Goal: Information Seeking & Learning: Learn about a topic

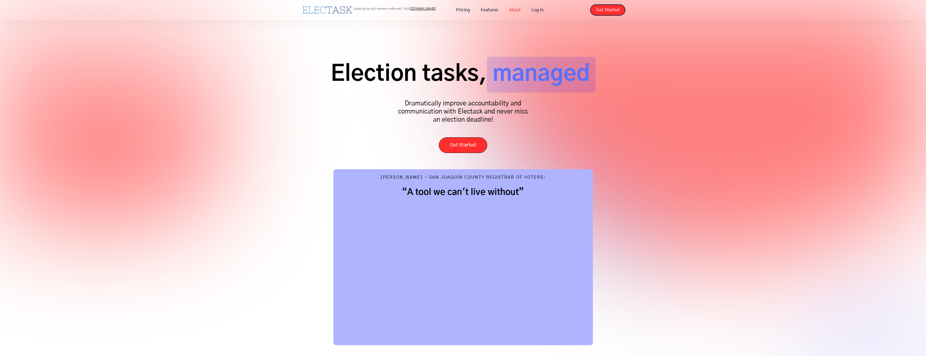
click at [514, 9] on link "About" at bounding box center [515, 9] width 22 height 11
